Goal: Information Seeking & Learning: Learn about a topic

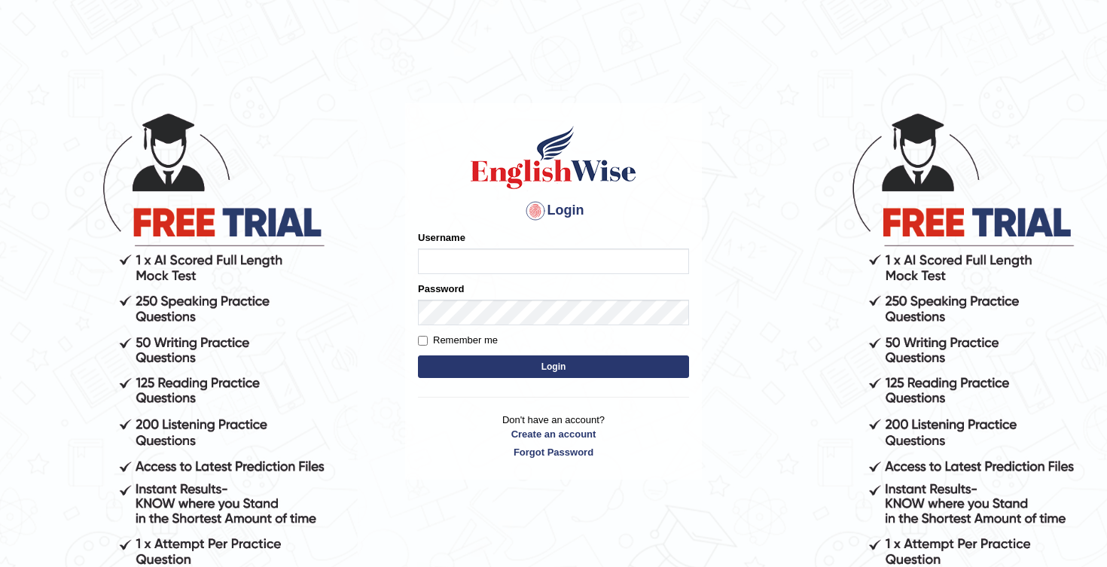
type input "Honey2025"
click at [516, 363] on button "Login" at bounding box center [553, 367] width 271 height 23
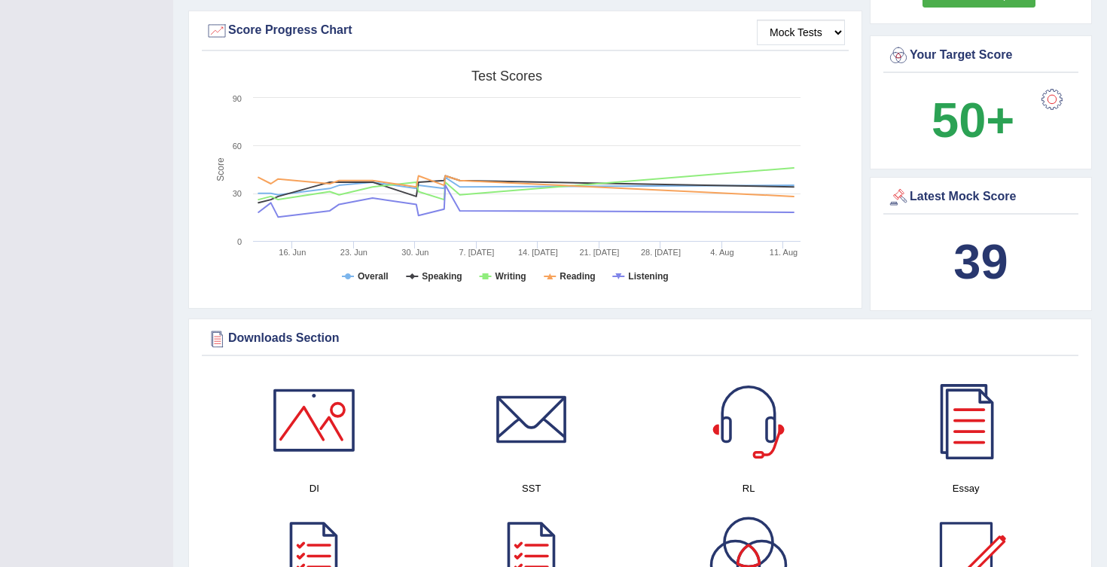
scroll to position [548, 0]
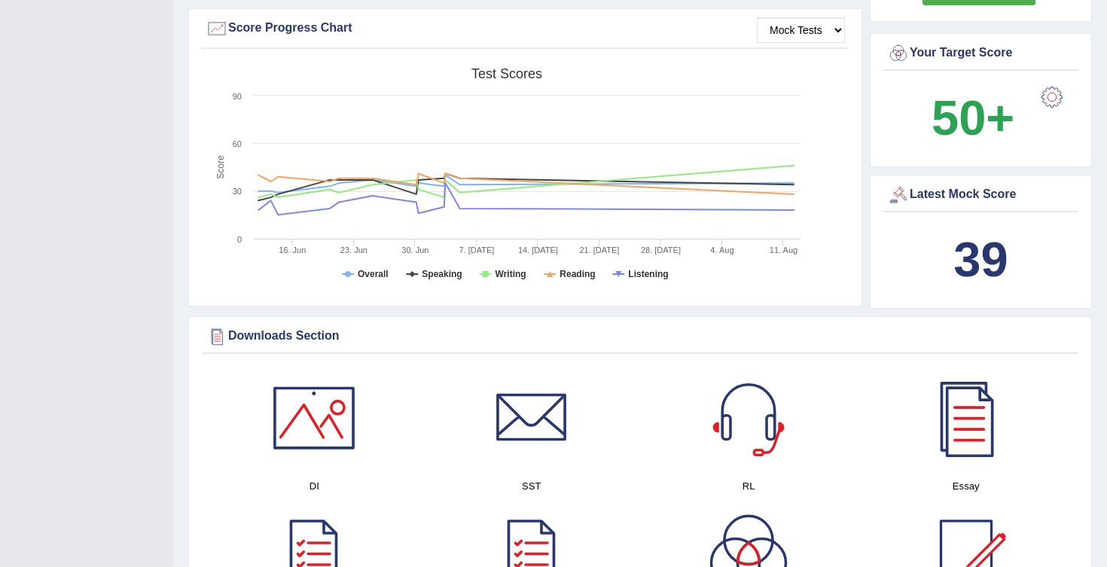
click at [988, 256] on b "39" at bounding box center [981, 259] width 54 height 55
click at [980, 186] on div "Latest Mock Score" at bounding box center [981, 195] width 188 height 23
click at [913, 194] on div "Latest Mock Score" at bounding box center [981, 195] width 188 height 23
click at [896, 194] on div at bounding box center [898, 195] width 23 height 23
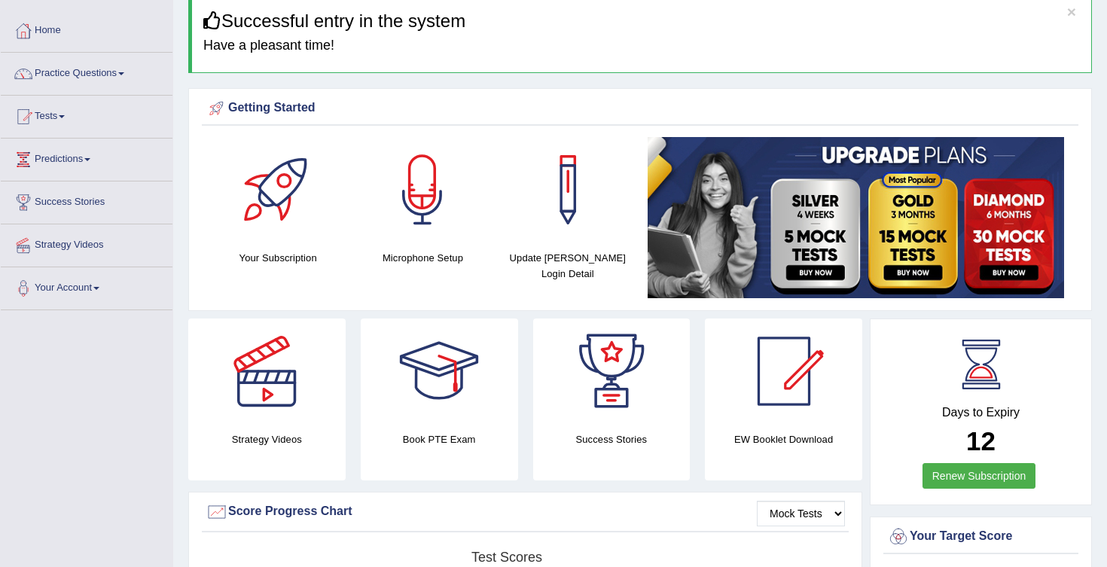
scroll to position [0, 0]
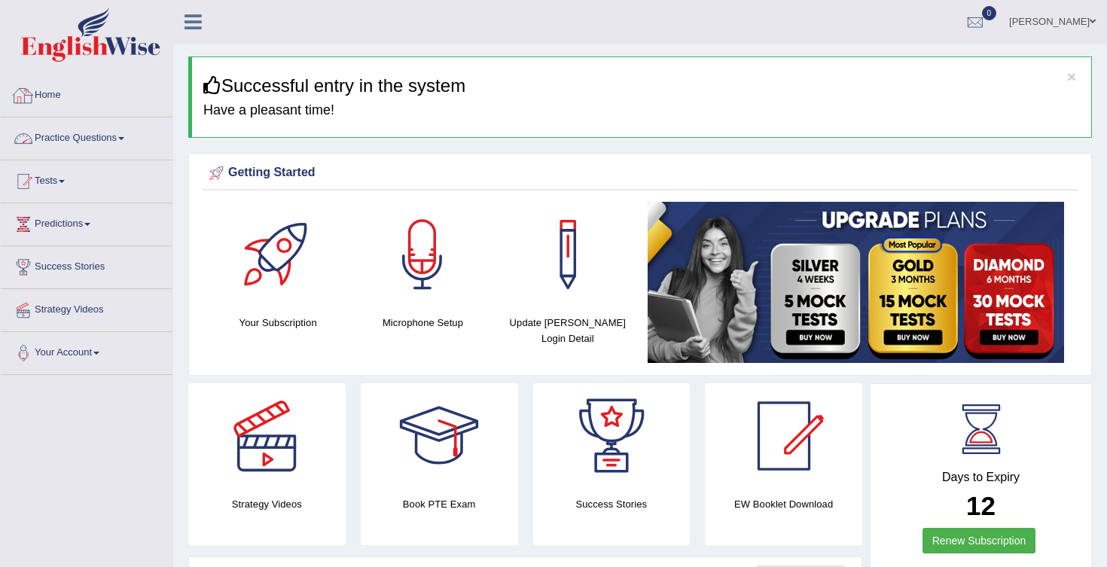
click at [130, 142] on link "Practice Questions" at bounding box center [87, 137] width 172 height 38
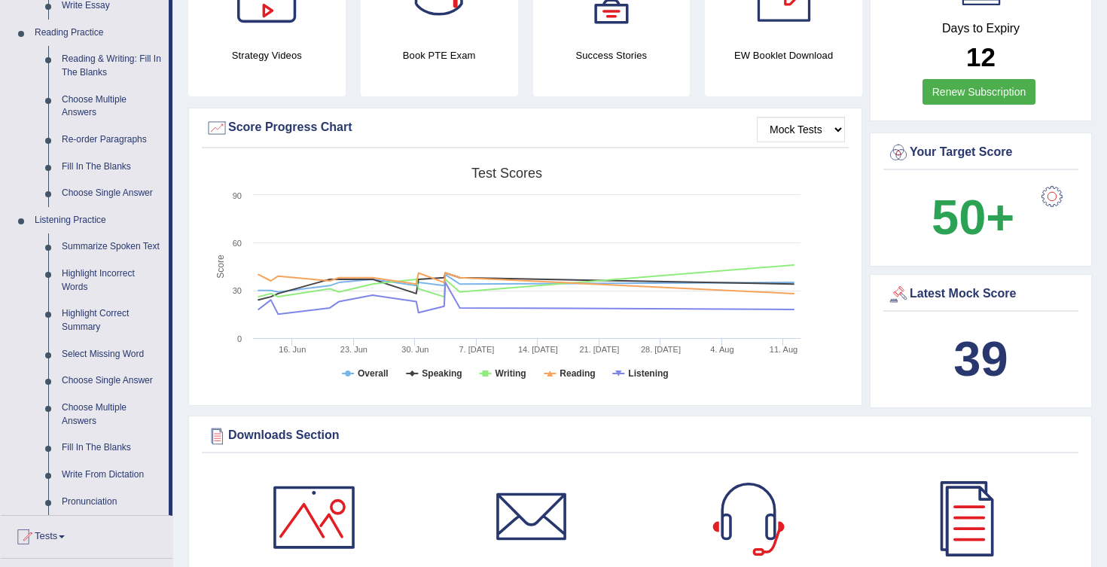
scroll to position [450, 0]
click at [108, 288] on link "Highlight Incorrect Words" at bounding box center [112, 280] width 114 height 40
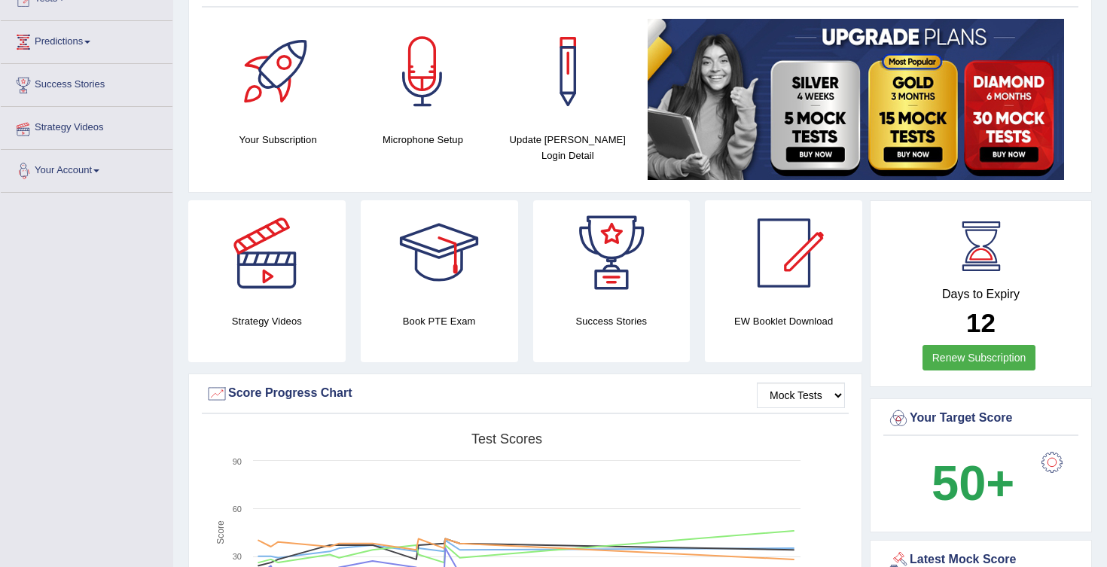
scroll to position [182, 0]
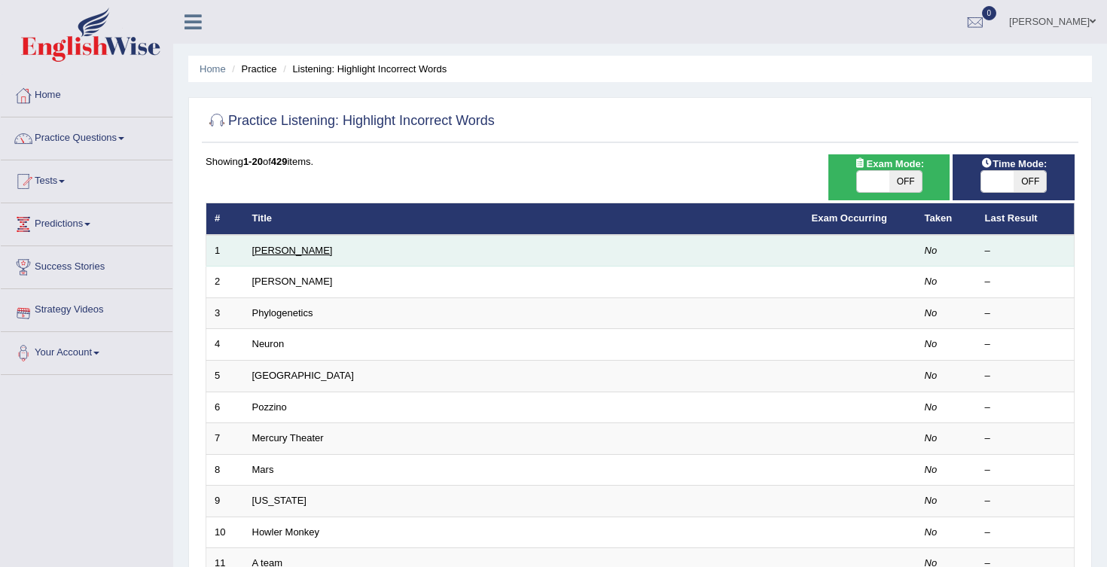
click at [275, 252] on link "[PERSON_NAME]" at bounding box center [292, 250] width 81 height 11
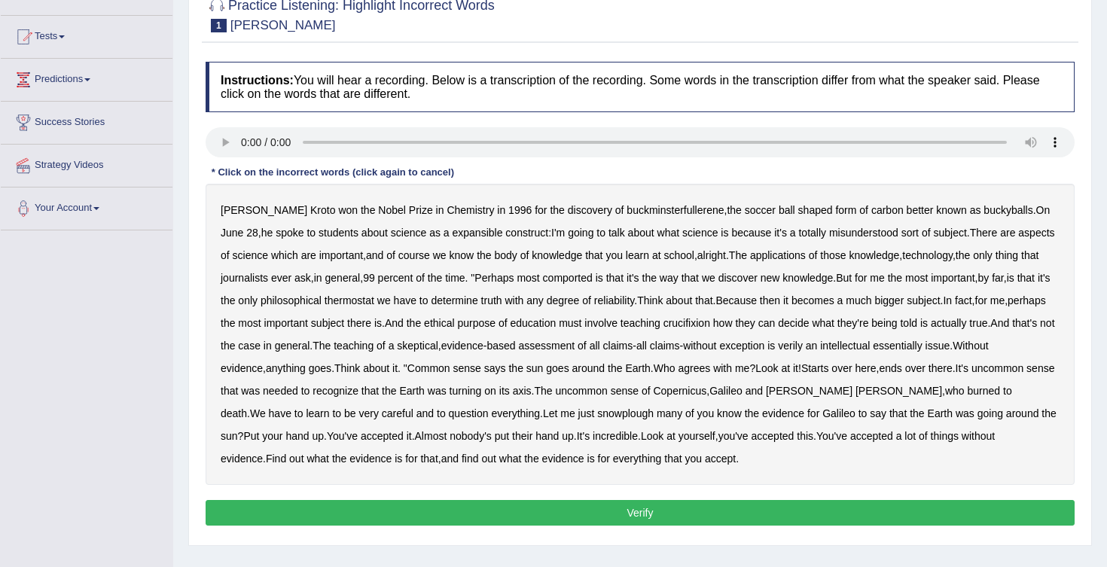
scroll to position [150, 0]
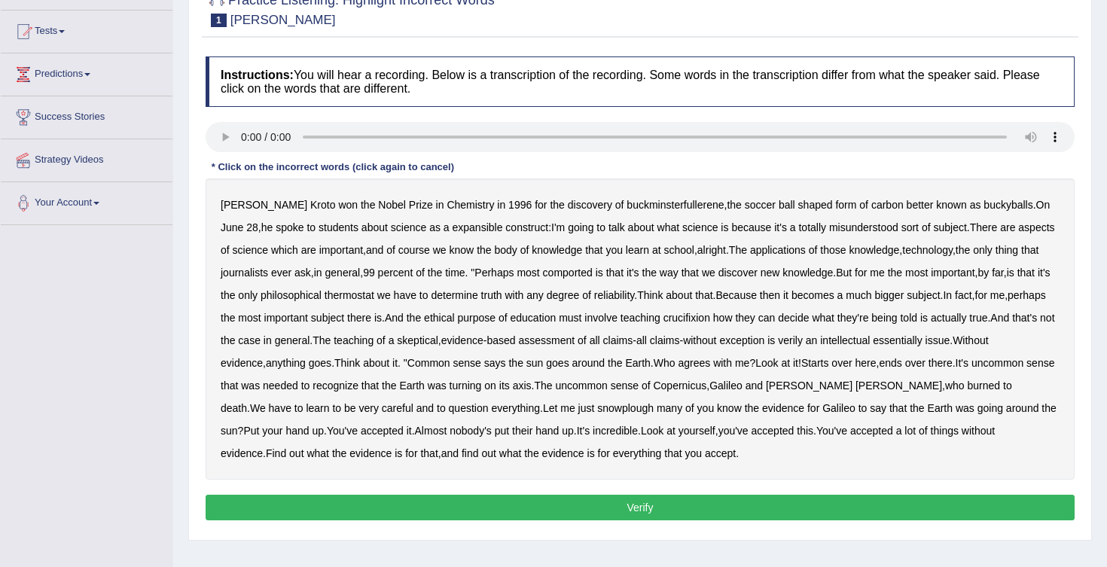
click at [453, 231] on b "expansible" at bounding box center [478, 227] width 50 height 12
click at [580, 277] on b "comported" at bounding box center [568, 273] width 50 height 12
click at [374, 298] on b "thermostat" at bounding box center [350, 295] width 50 height 12
click at [617, 411] on b "snowplough" at bounding box center [625, 408] width 56 height 12
click at [657, 506] on button "Verify" at bounding box center [640, 508] width 869 height 26
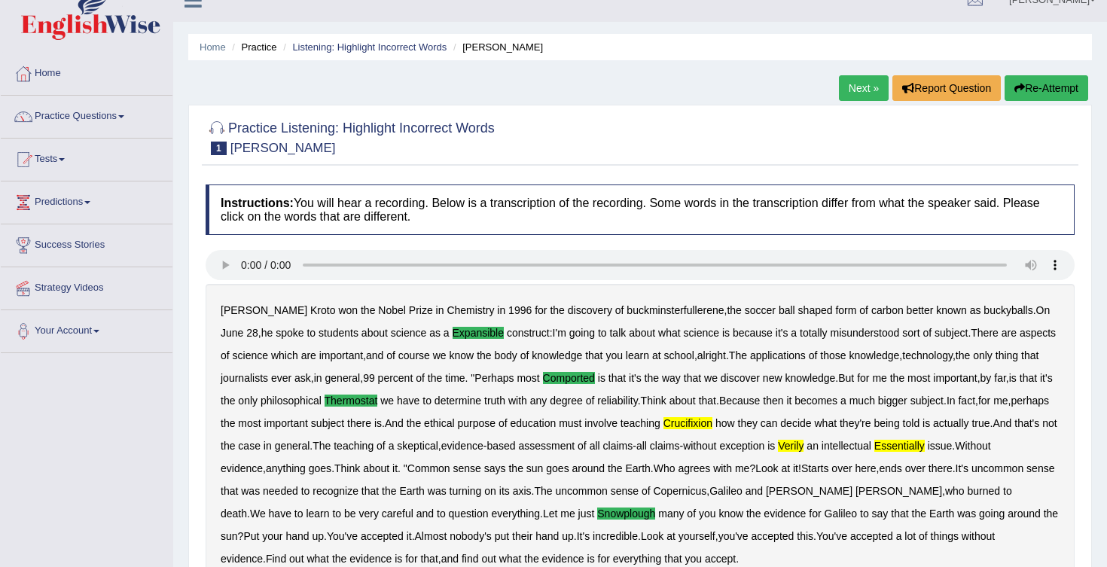
scroll to position [17, 0]
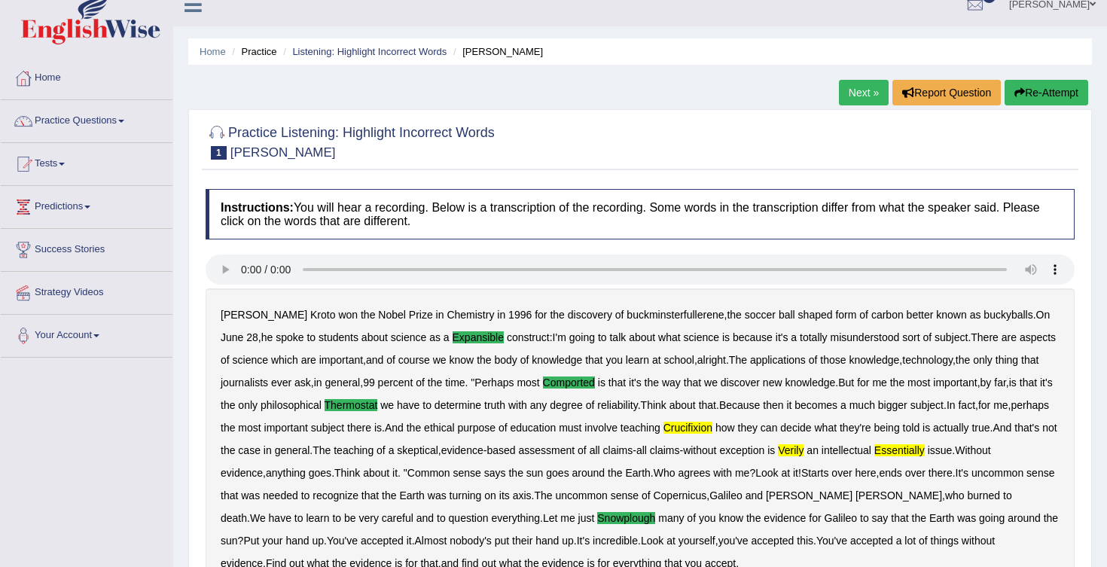
click at [852, 93] on link "Next »" at bounding box center [864, 93] width 50 height 26
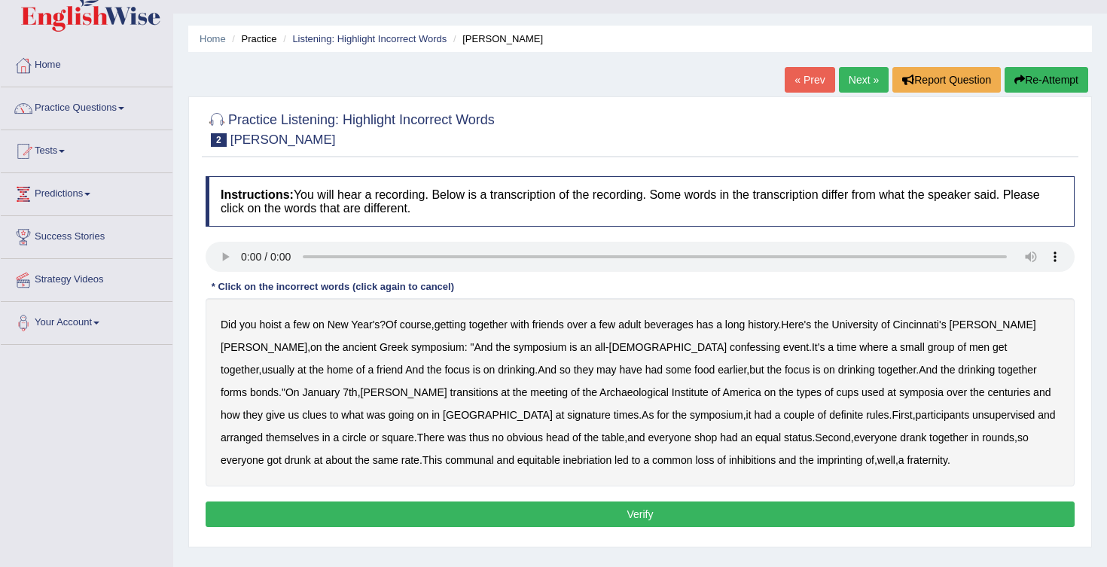
scroll to position [32, 0]
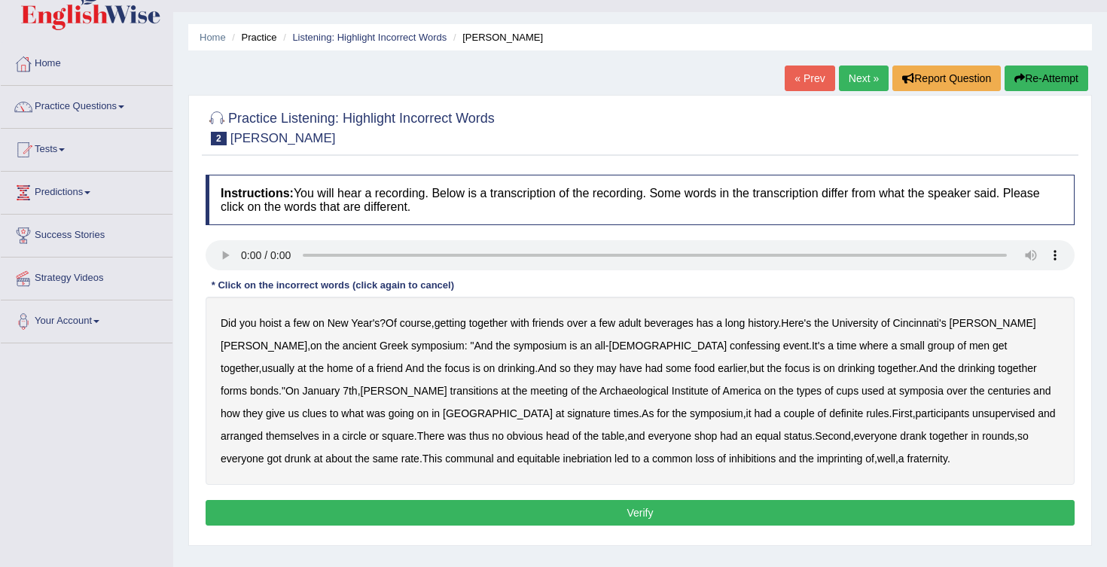
click at [637, 328] on b "adult" at bounding box center [629, 323] width 23 height 12
click at [499, 385] on b "transitions" at bounding box center [474, 391] width 48 height 12
click at [754, 417] on b "had" at bounding box center [762, 414] width 17 height 12
click at [637, 321] on b "adult" at bounding box center [629, 323] width 23 height 12
click at [730, 351] on b "confessing" at bounding box center [755, 346] width 50 height 12
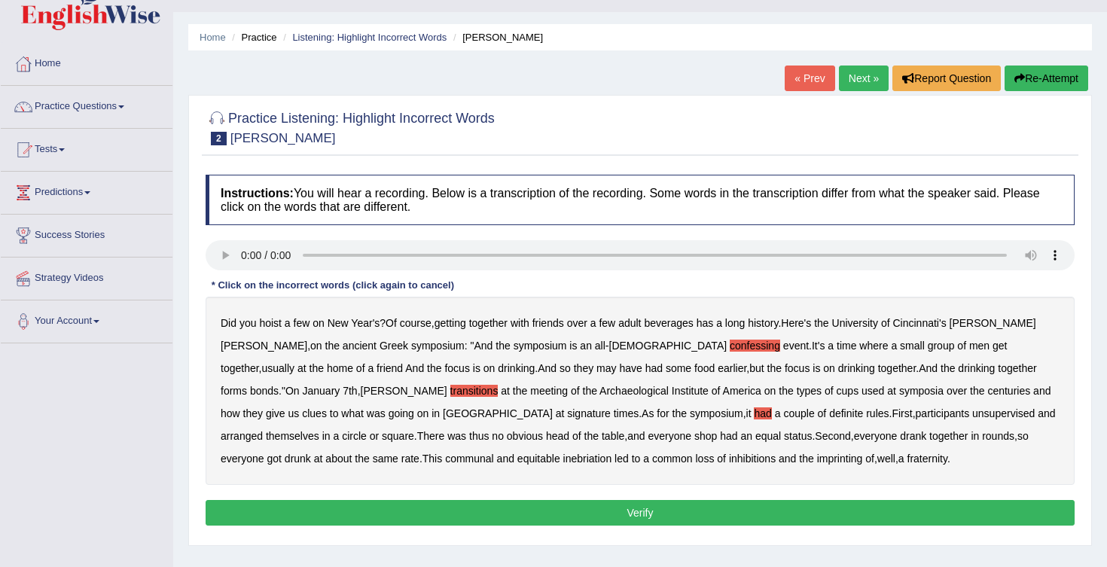
click at [574, 370] on b "they" at bounding box center [584, 368] width 20 height 12
click at [567, 418] on b "signature" at bounding box center [589, 414] width 44 height 12
click at [695, 436] on b "shop" at bounding box center [706, 436] width 23 height 12
click at [817, 463] on b "imprinting" at bounding box center [840, 459] width 46 height 12
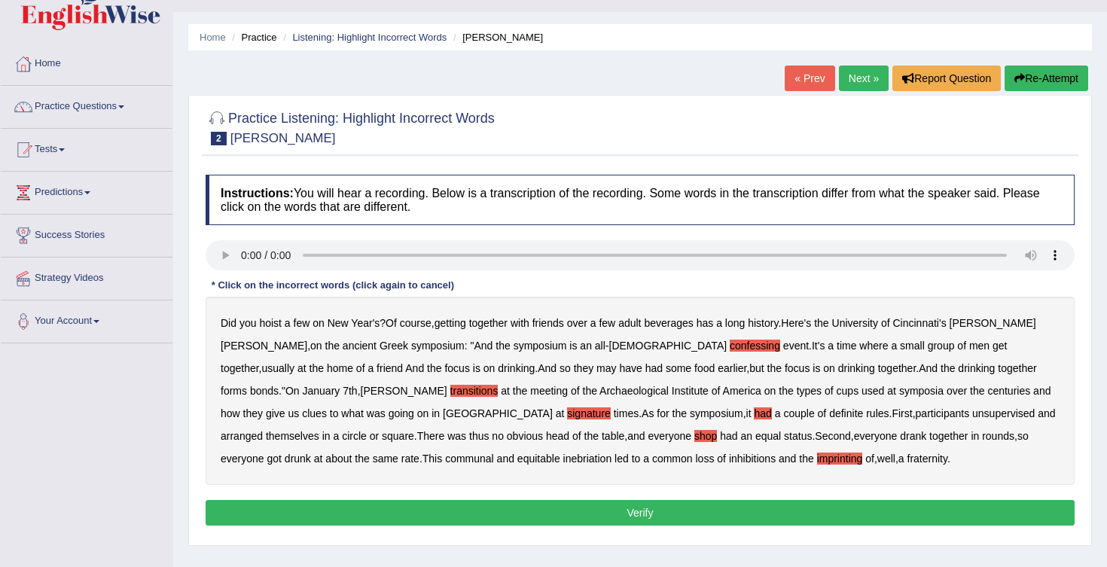
click at [629, 510] on button "Verify" at bounding box center [640, 513] width 869 height 26
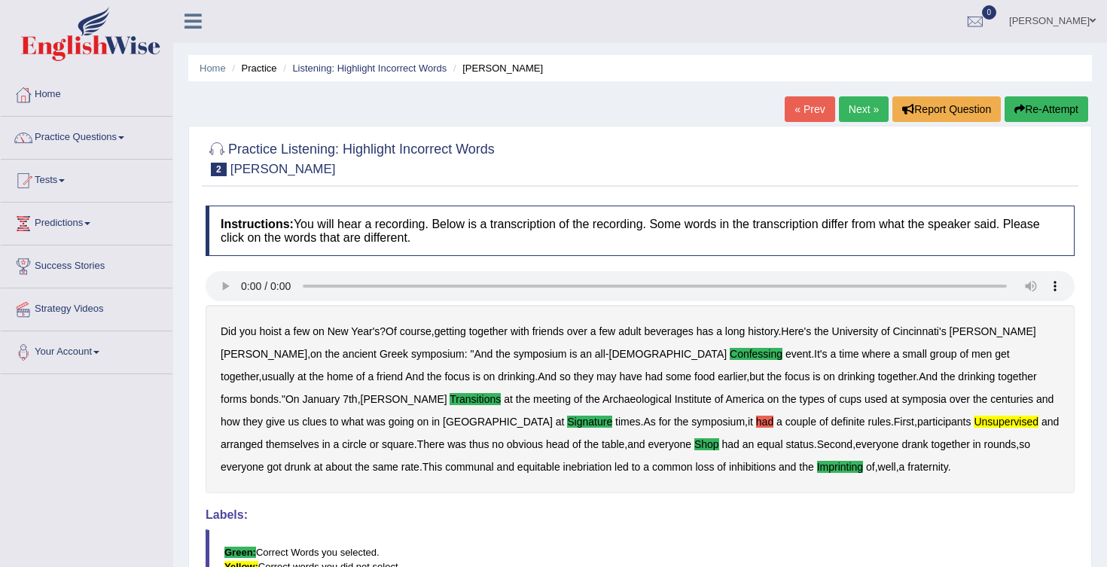
scroll to position [0, 0]
